Goal: Browse casually

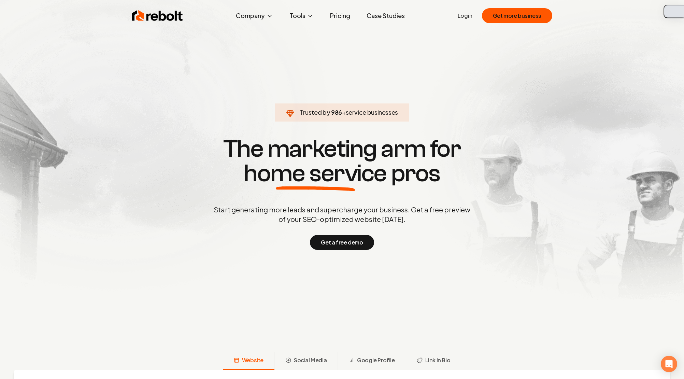
click at [676, 10] on button "button" at bounding box center [673, 12] width 20 height 14
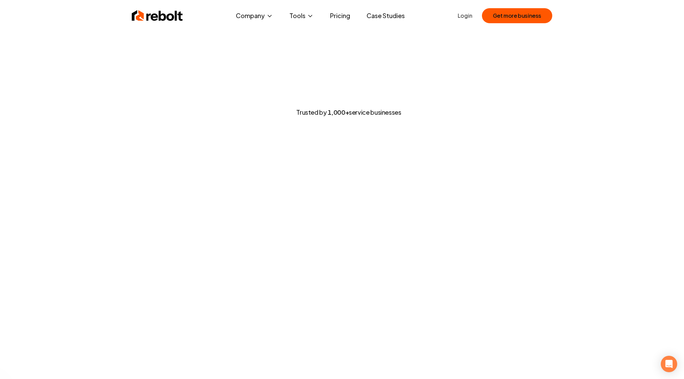
drag, startPoint x: 127, startPoint y: 212, endPoint x: 140, endPoint y: 201, distance: 16.5
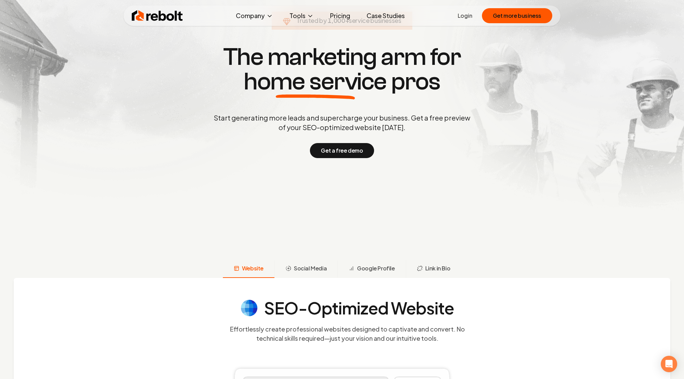
scroll to position [102, 0]
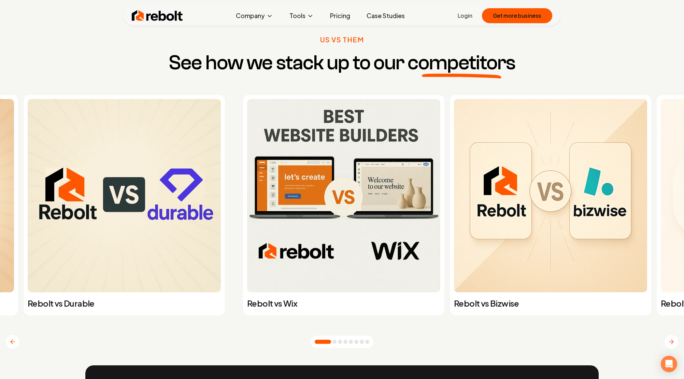
scroll to position [2721, 0]
